Goal: Information Seeking & Learning: Learn about a topic

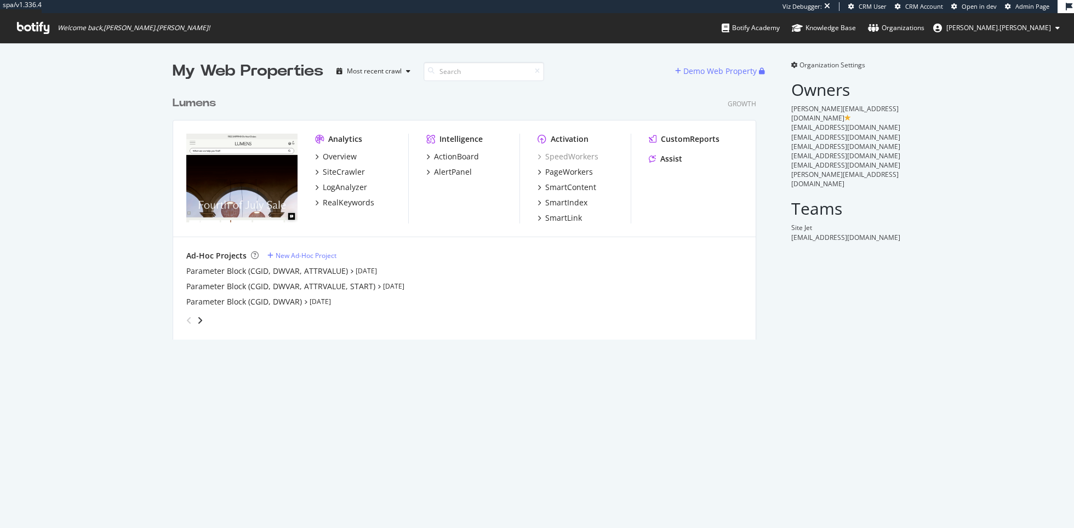
scroll to position [258, 592]
click at [350, 168] on div "SiteCrawler" at bounding box center [344, 172] width 42 height 11
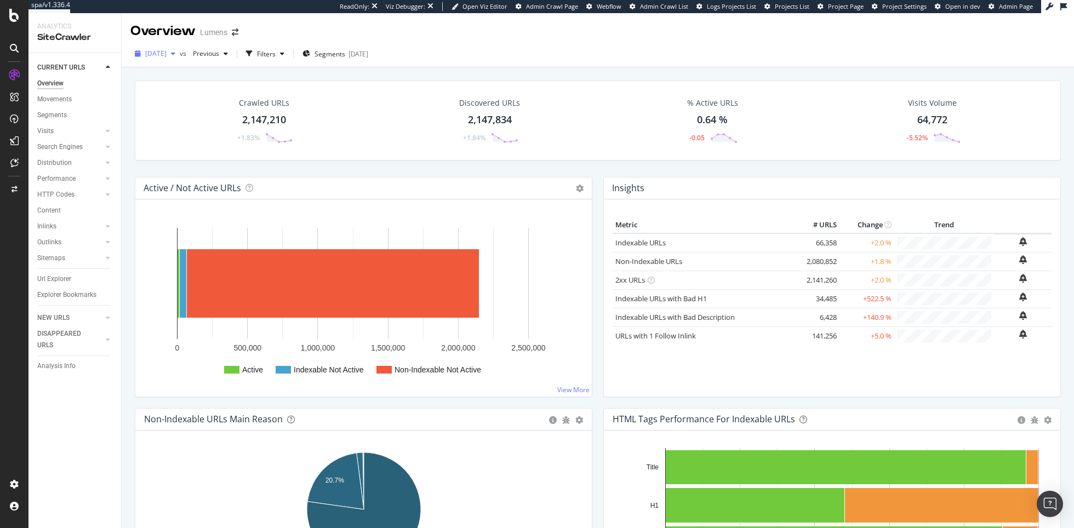
click at [180, 53] on div "button" at bounding box center [173, 53] width 13 height 7
click at [401, 102] on div "Discovered URLs 2,147,834 +1.84%" at bounding box center [489, 120] width 227 height 57
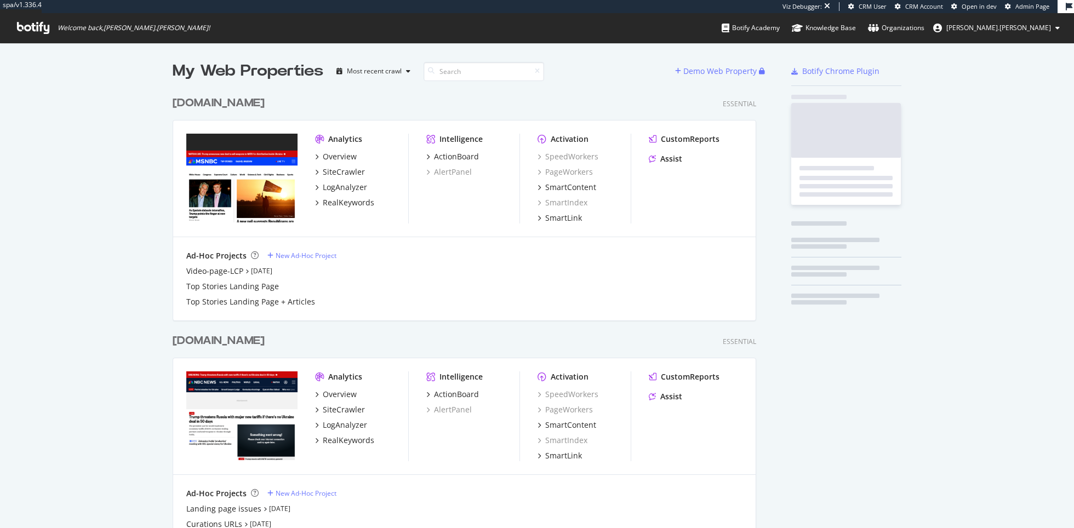
scroll to position [991, 592]
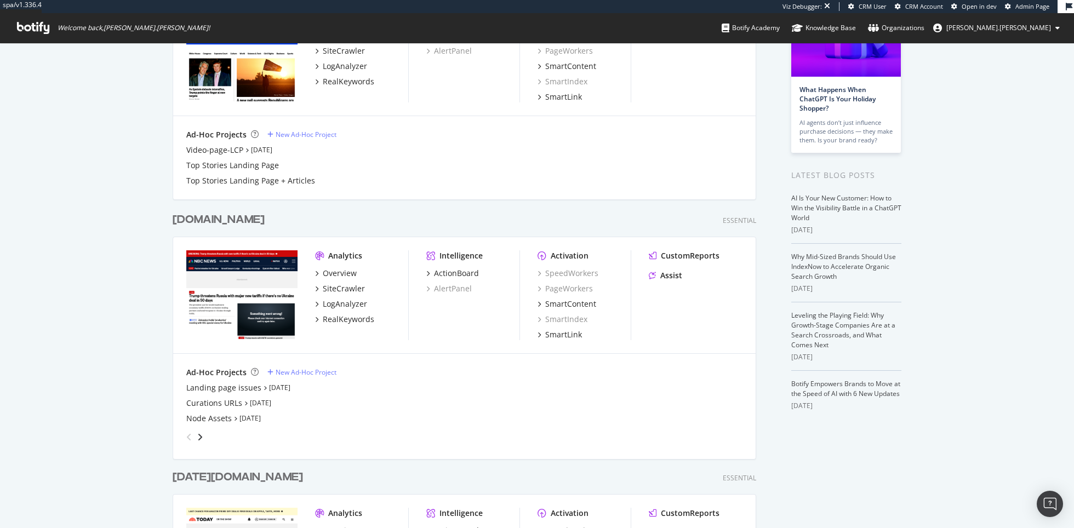
scroll to position [214, 0]
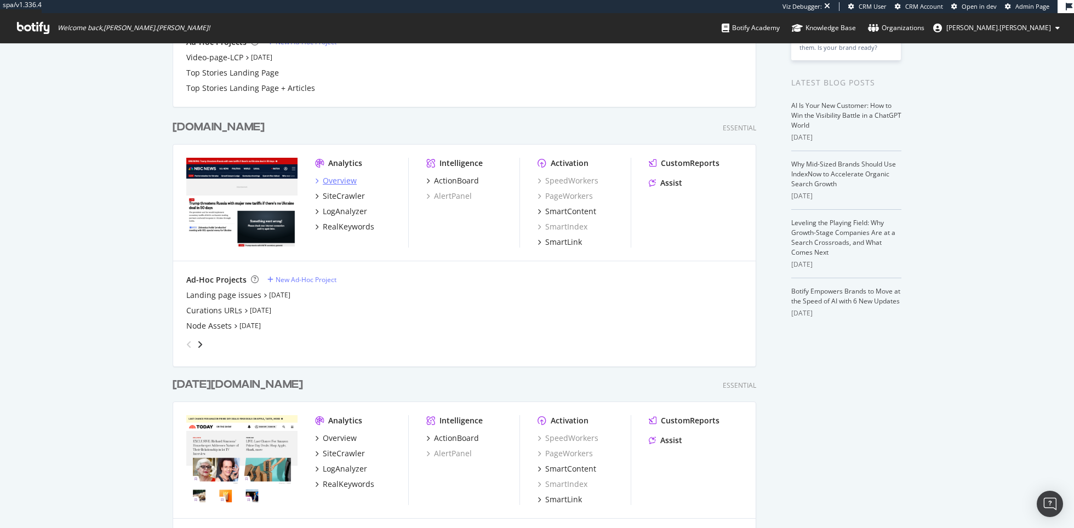
click at [336, 182] on div "Overview" at bounding box center [340, 180] width 34 height 11
